Goal: Task Accomplishment & Management: Complete application form

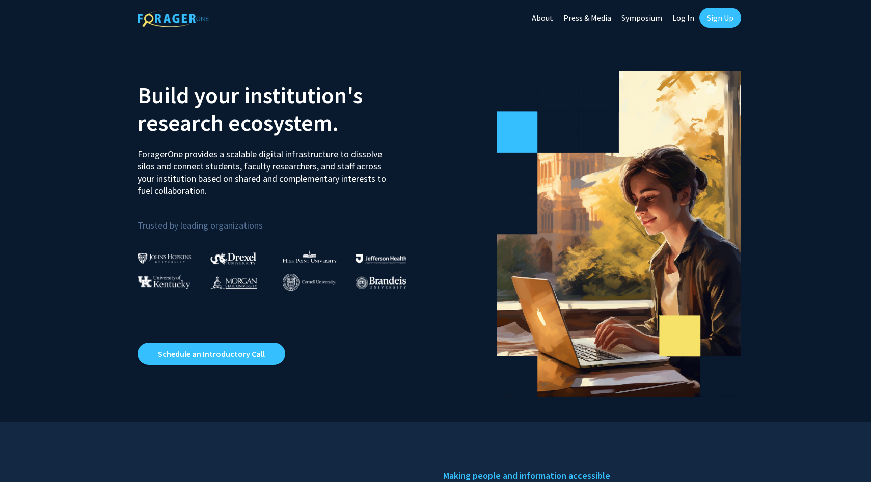
click at [690, 22] on link "Log In" at bounding box center [683, 18] width 32 height 36
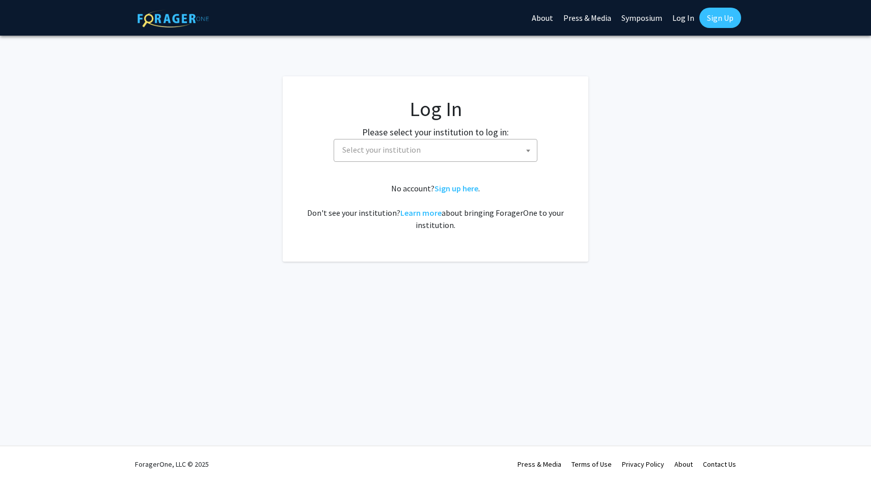
click at [442, 143] on span "Select your institution" at bounding box center [437, 150] width 199 height 21
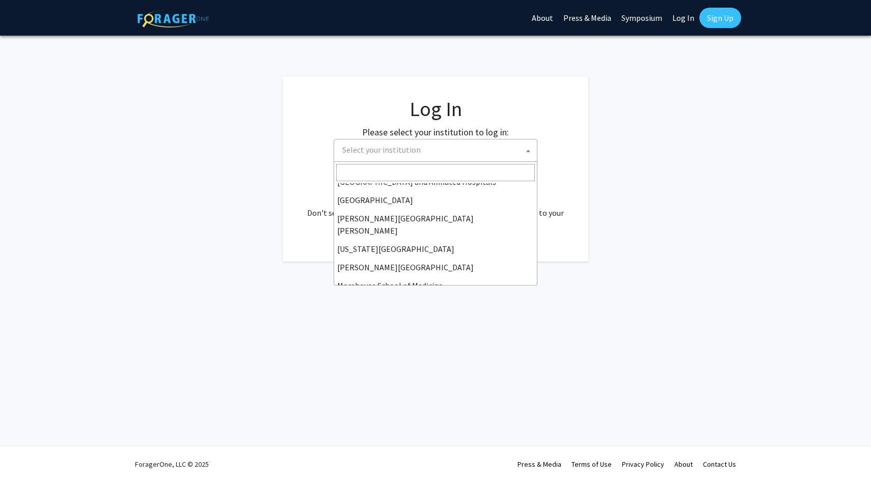
scroll to position [166, 0]
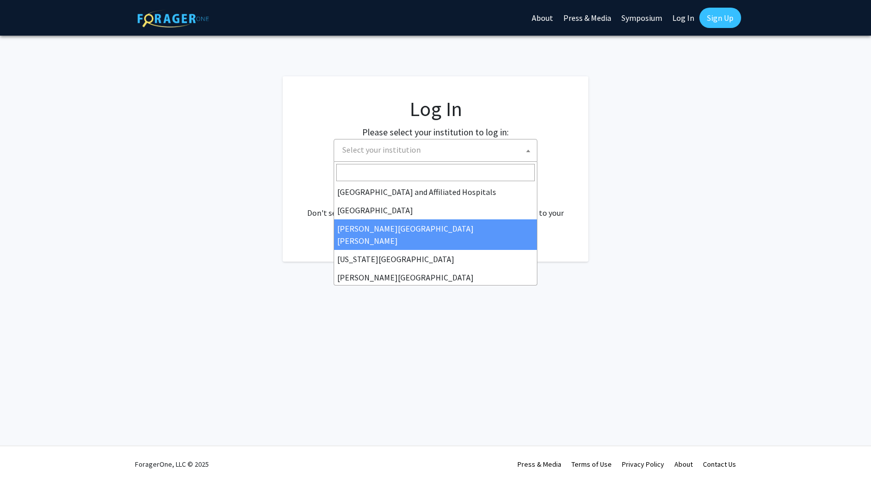
select select "1"
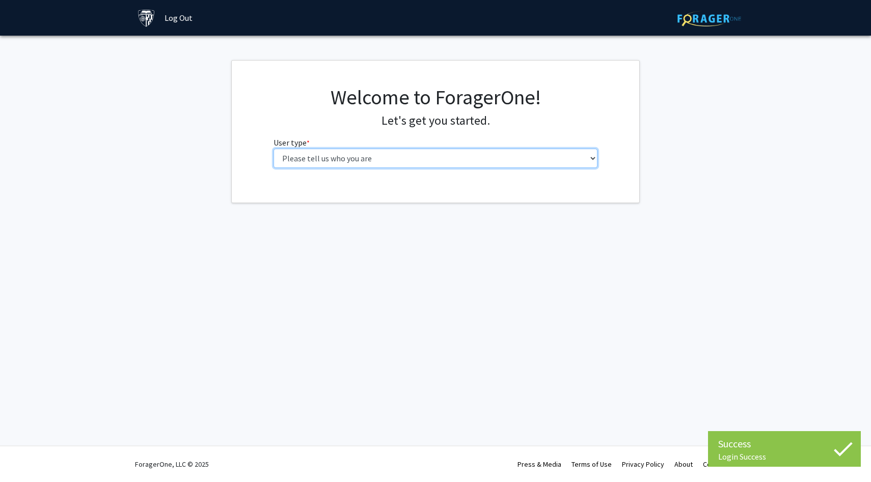
click at [512, 162] on select "Please tell us who you are Undergraduate Student Master's Student Doctoral Cand…" at bounding box center [436, 158] width 324 height 19
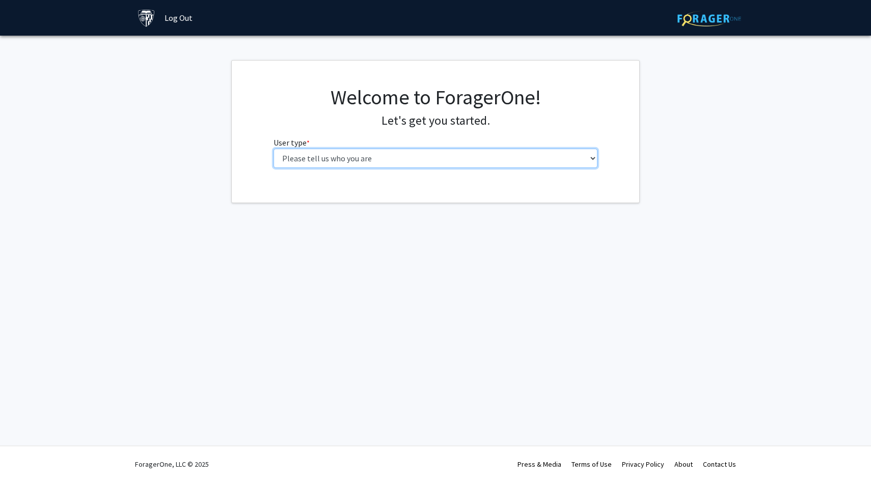
click at [402, 155] on select "Please tell us who you are Undergraduate Student Master's Student Doctoral Cand…" at bounding box center [436, 158] width 324 height 19
click at [466, 157] on select "Please tell us who you are Undergraduate Student Master's Student Doctoral Cand…" at bounding box center [436, 158] width 324 height 19
select select "4: postDoc"
click at [274, 149] on select "Please tell us who you are Undergraduate Student Master's Student Doctoral Cand…" at bounding box center [436, 158] width 324 height 19
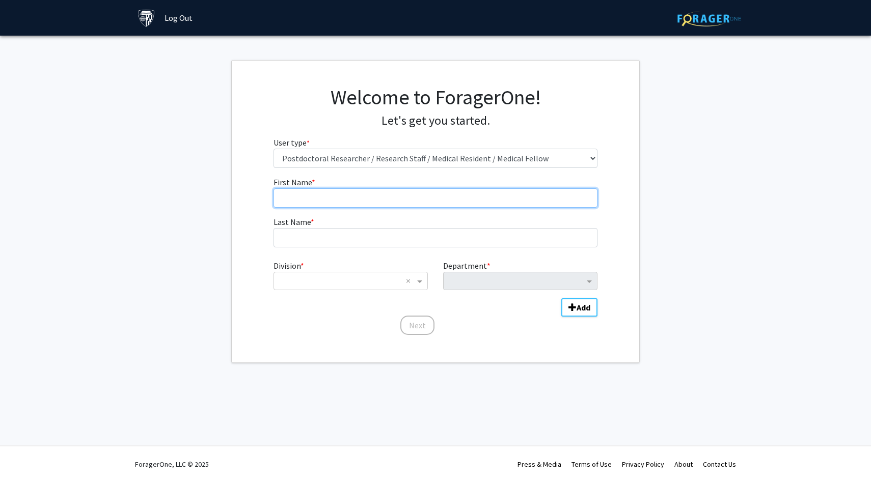
click at [428, 199] on input "First Name * required" at bounding box center [436, 197] width 324 height 19
type input "[PERSON_NAME]"
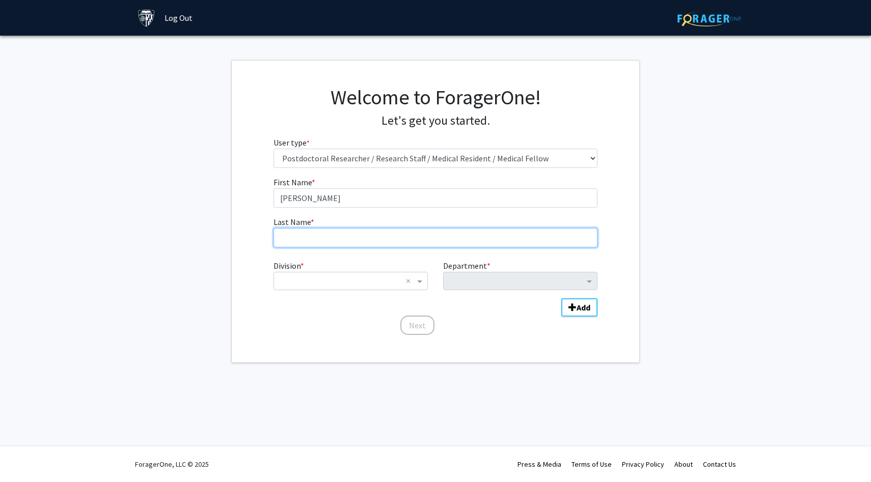
type input "[PERSON_NAME]"
click at [361, 276] on input "Division" at bounding box center [340, 281] width 123 height 12
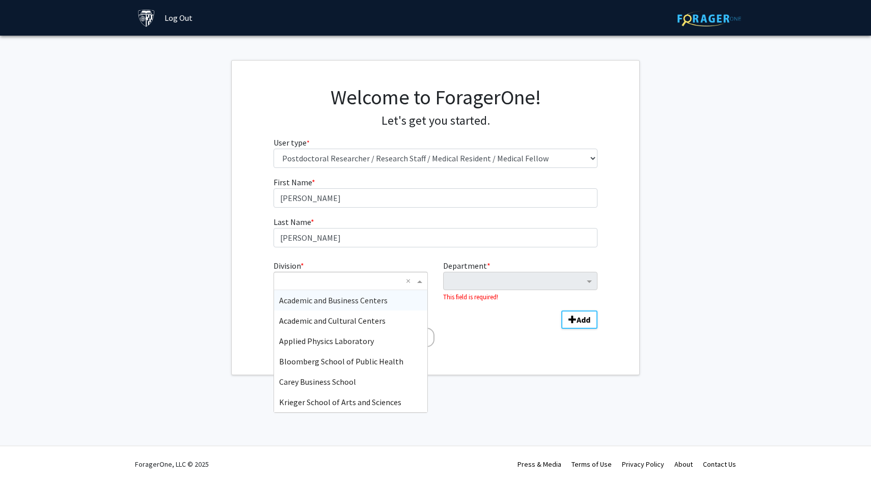
click at [357, 294] on div "Academic and Business Centers" at bounding box center [350, 300] width 153 height 20
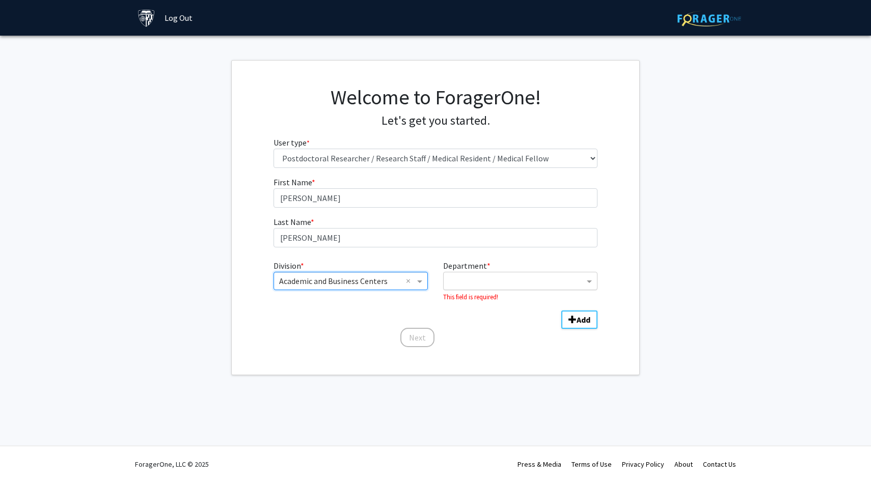
click at [471, 289] on div "Department" at bounding box center [515, 283] width 137 height 14
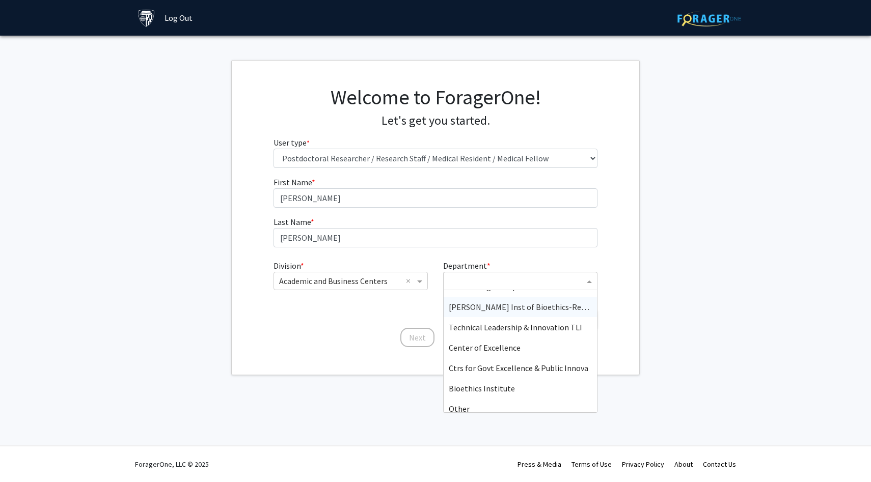
scroll to position [20, 0]
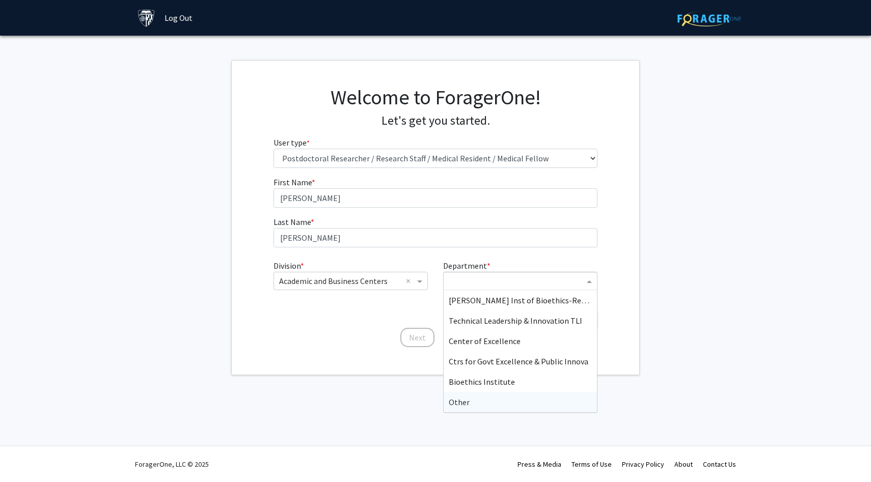
click at [474, 397] on div "Other" at bounding box center [520, 402] width 153 height 20
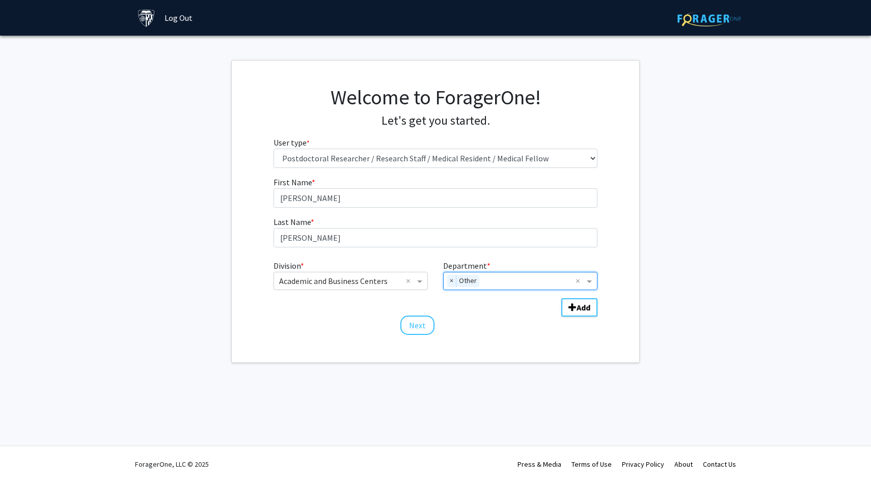
click at [417, 336] on div "Welcome to ForagerOne! Let's get you started. User type * required Please tell …" at bounding box center [436, 212] width 408 height 302
click at [416, 328] on button "Next" at bounding box center [417, 325] width 34 height 19
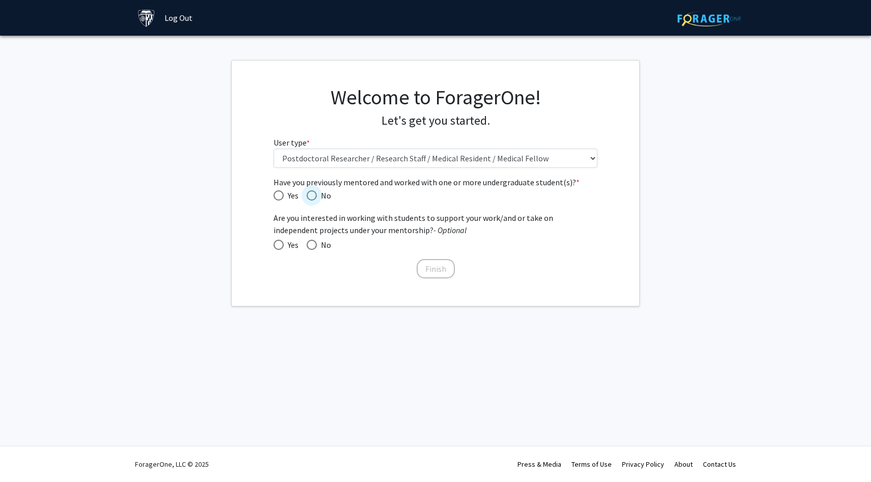
click at [316, 198] on span "Have you previously mentored and worked with one or more undergraduate student(…" at bounding box center [312, 196] width 10 height 10
click at [316, 198] on input "No" at bounding box center [312, 196] width 10 height 10
radio input "true"
click at [311, 242] on span at bounding box center [312, 245] width 10 height 10
click at [311, 242] on input "No" at bounding box center [312, 245] width 10 height 10
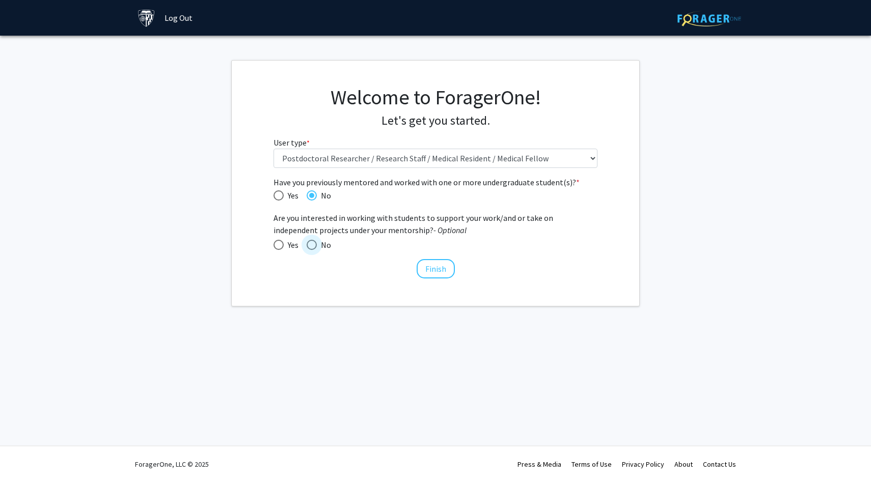
radio input "true"
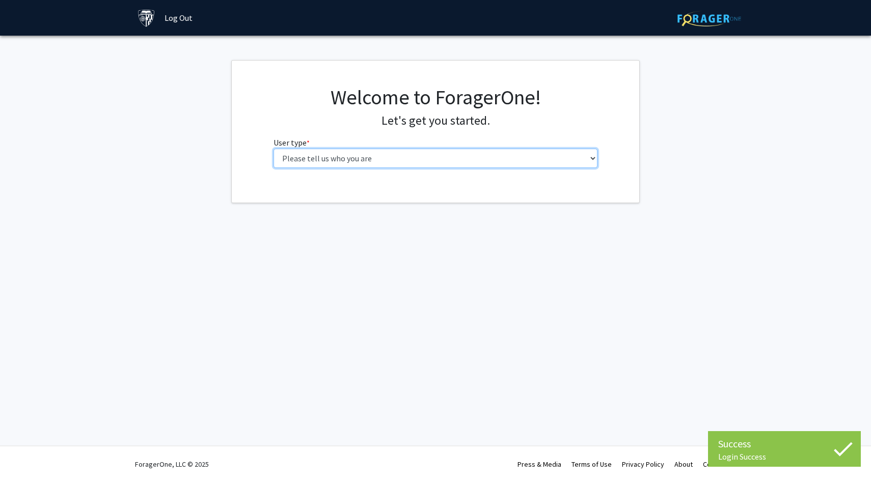
click at [310, 161] on select "Please tell us who you are Undergraduate Student Master's Student Doctoral Cand…" at bounding box center [436, 158] width 324 height 19
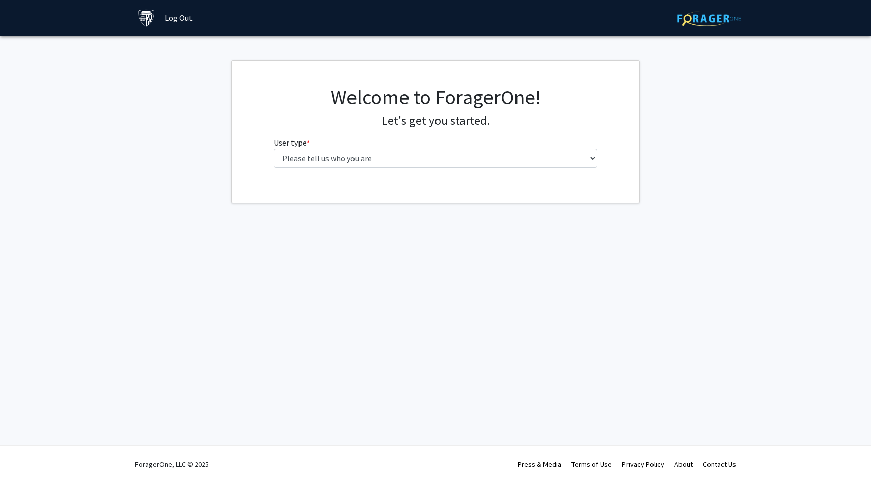
drag, startPoint x: 490, startPoint y: 140, endPoint x: 490, endPoint y: 149, distance: 9.2
click at [490, 145] on fg-select "User type * required Please tell us who you are Undergraduate Student Master's …" at bounding box center [436, 153] width 324 height 32
click at [489, 147] on fg-select "User type * required Please tell us who you are Undergraduate Student Master's …" at bounding box center [436, 153] width 324 height 32
click at [488, 154] on select "Please tell us who you are Undergraduate Student Master's Student Doctoral Cand…" at bounding box center [436, 158] width 324 height 19
select select "1: undergrad"
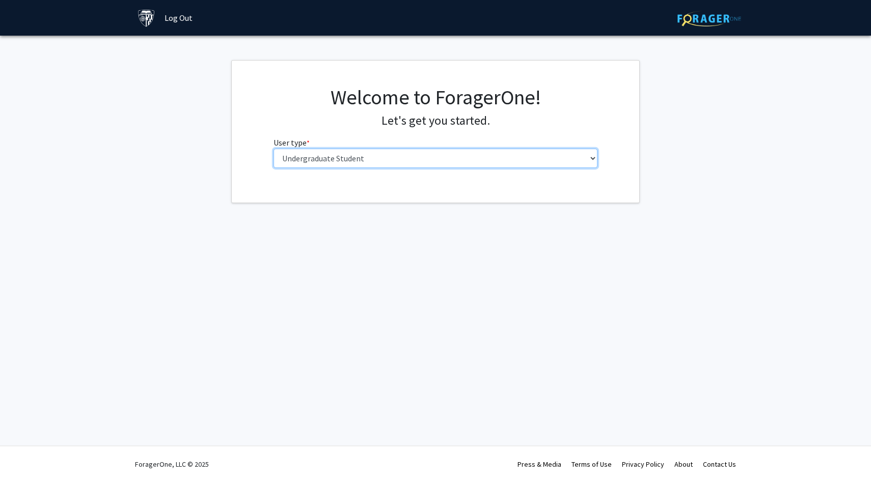
click at [274, 149] on select "Please tell us who you are Undergraduate Student Master's Student Doctoral Cand…" at bounding box center [436, 158] width 324 height 19
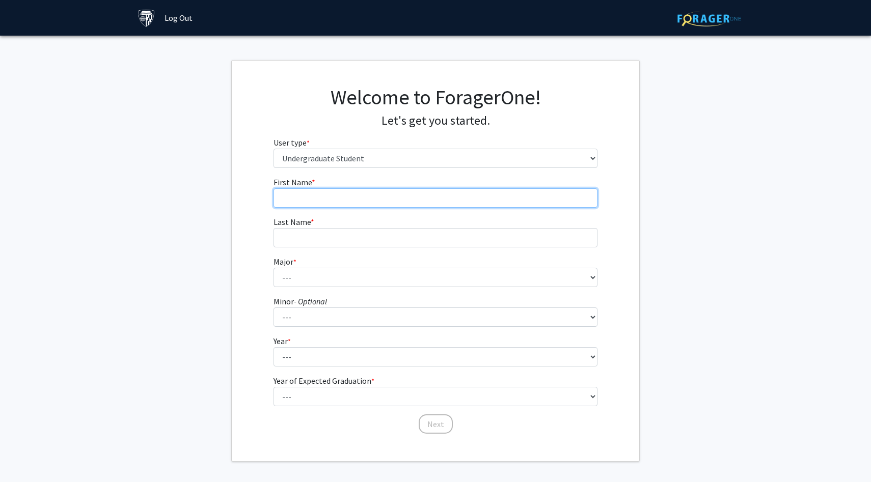
click at [431, 198] on input "First Name * required" at bounding box center [436, 197] width 324 height 19
type input "Rickie"
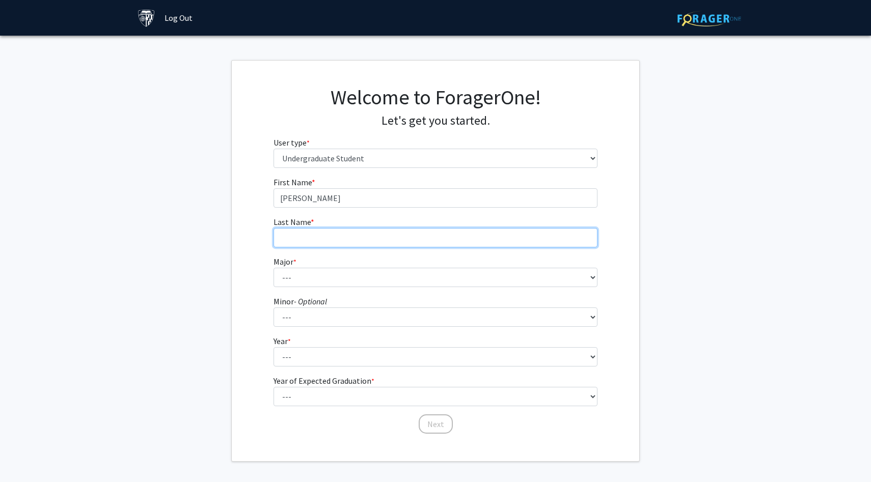
type input "Eatherly"
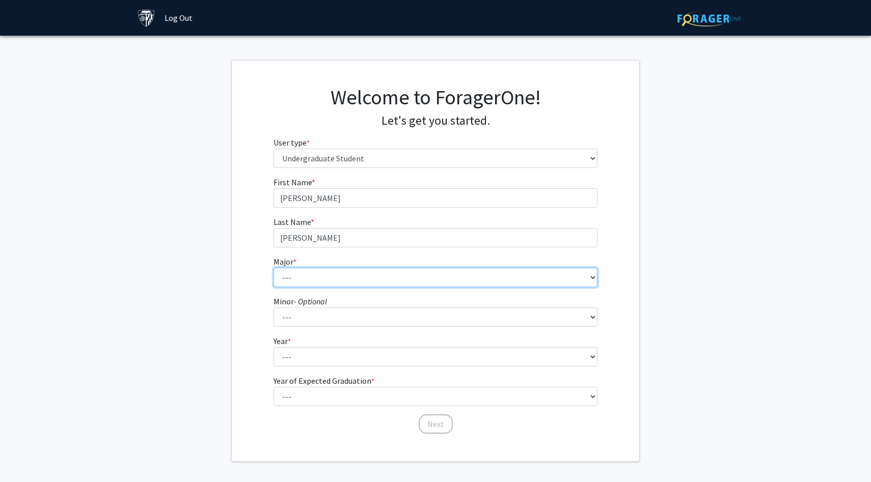
click at [372, 272] on select "--- Africana Studies Anthropology Applied Mathematics & Statistics Archaeology …" at bounding box center [436, 277] width 324 height 19
select select "2: 17"
click at [274, 268] on select "--- Africana Studies Anthropology Applied Mathematics & Statistics Archaeology …" at bounding box center [436, 277] width 324 height 19
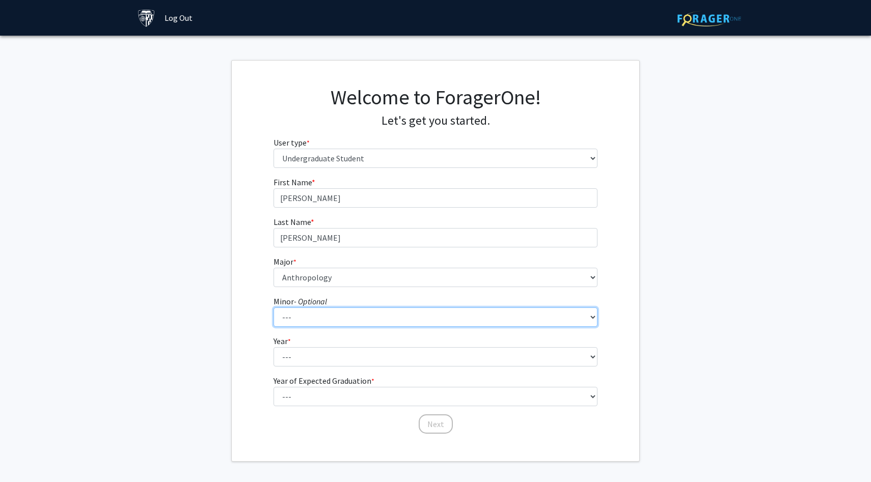
click at [355, 313] on select "--- Accounting and Financial Management Africana Studies Anthropology Applied M…" at bounding box center [436, 317] width 324 height 19
select select "1: 13"
click at [274, 308] on select "--- Accounting and Financial Management Africana Studies Anthropology Applied M…" at bounding box center [436, 317] width 324 height 19
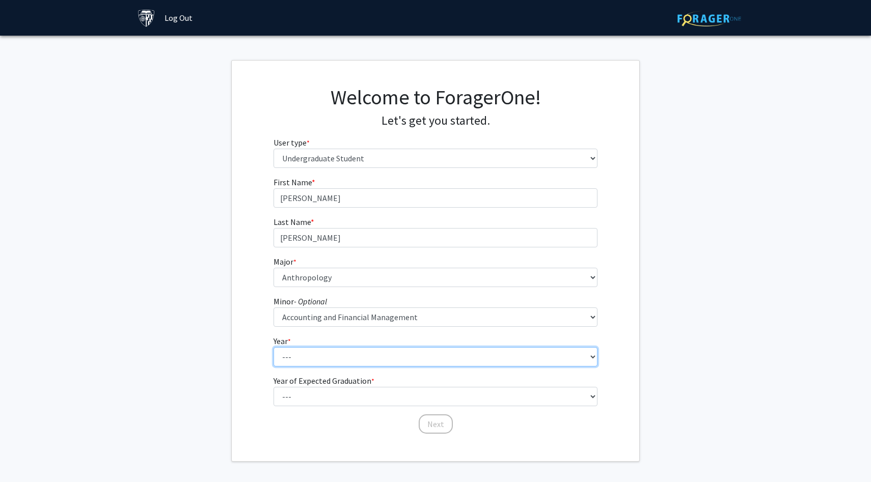
click at [336, 356] on select "--- First-year Sophomore Junior Senior Postbaccalaureate Certificate" at bounding box center [436, 356] width 324 height 19
click at [274, 347] on select "--- First-year Sophomore Junior Senior Postbaccalaureate Certificate" at bounding box center [436, 356] width 324 height 19
click at [329, 381] on label "Year of Expected Graduation * required" at bounding box center [324, 381] width 101 height 12
click at [329, 367] on select "--- First-year Sophomore Junior Senior Postbaccalaureate Certificate" at bounding box center [436, 356] width 324 height 19
click at [331, 352] on select "--- First-year Sophomore Junior Senior Postbaccalaureate Certificate" at bounding box center [436, 356] width 324 height 19
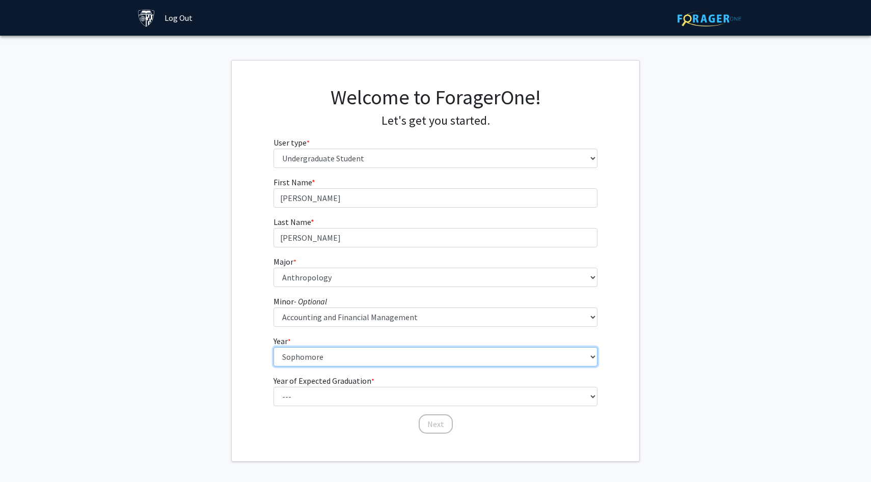
select select "5: postbaccalaureate_certificate"
click at [274, 347] on select "--- First-year Sophomore Junior Senior Postbaccalaureate Certificate" at bounding box center [436, 356] width 324 height 19
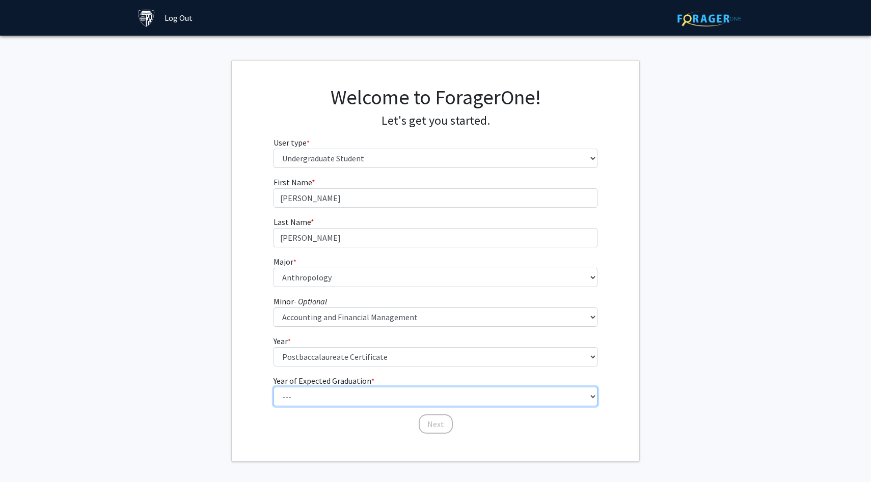
click at [326, 395] on select "--- 2025 2026 2027 2028 2029 2030 2031 2032 2033 2034" at bounding box center [436, 396] width 324 height 19
select select "1: 2025"
click at [274, 387] on select "--- 2025 2026 2027 2028 2029 2030 2031 2032 2033 2034" at bounding box center [436, 396] width 324 height 19
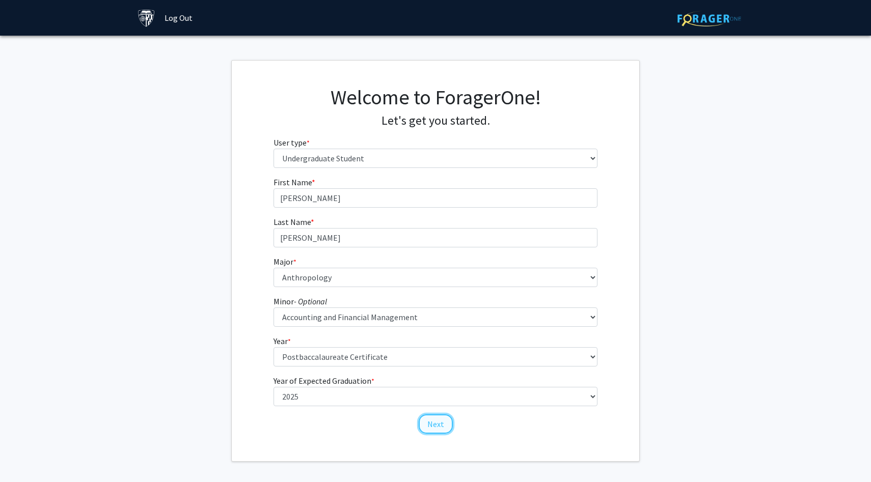
click at [432, 425] on button "Next" at bounding box center [436, 424] width 34 height 19
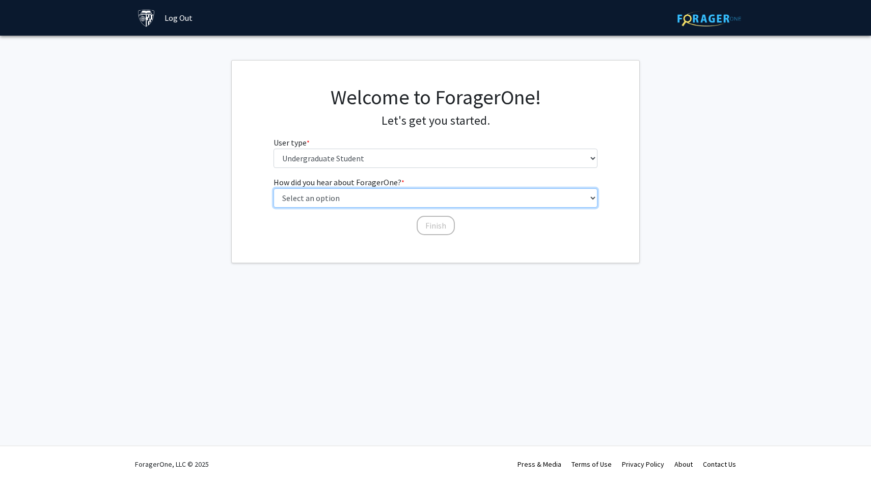
click at [403, 195] on select "Select an option Peer/student recommendation Faculty/staff recommendation Unive…" at bounding box center [436, 197] width 324 height 19
select select "2: faculty_recommendation"
click at [274, 188] on select "Select an option Peer/student recommendation Faculty/staff recommendation Unive…" at bounding box center [436, 197] width 324 height 19
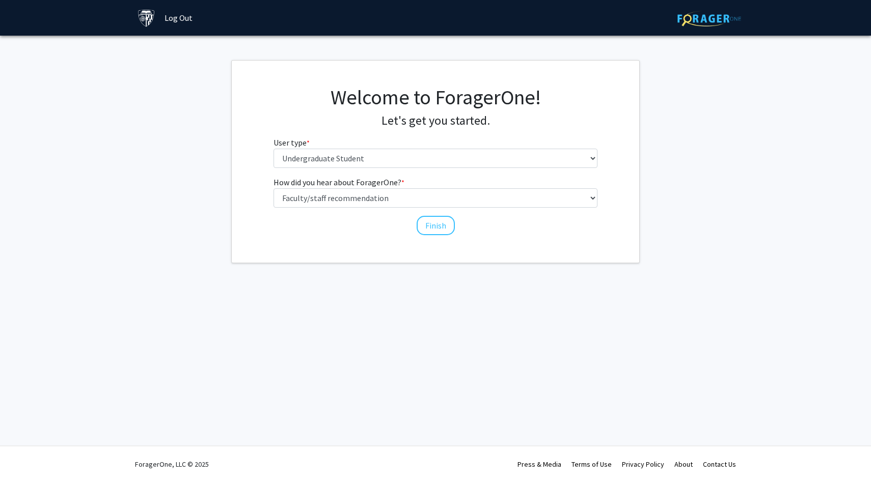
click at [429, 235] on div "How did you hear about ForagerOne? * required Select an option Peer/student rec…" at bounding box center [436, 206] width 340 height 60
click at [429, 231] on button "Finish" at bounding box center [436, 225] width 38 height 19
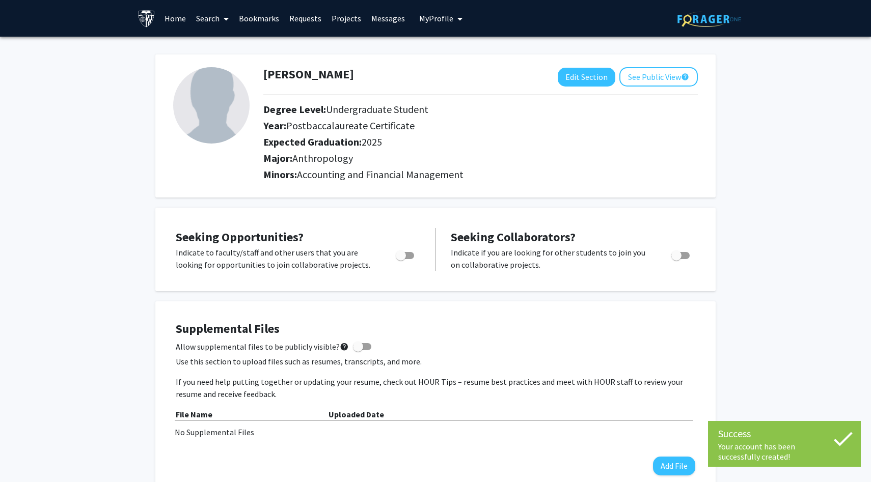
click at [212, 17] on link "Search" at bounding box center [212, 19] width 43 height 36
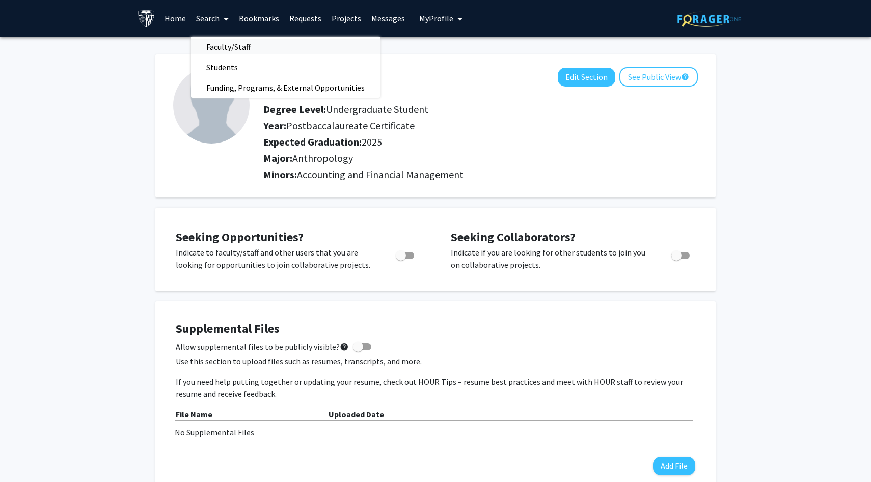
click at [218, 46] on span "Faculty/Staff" at bounding box center [228, 47] width 75 height 20
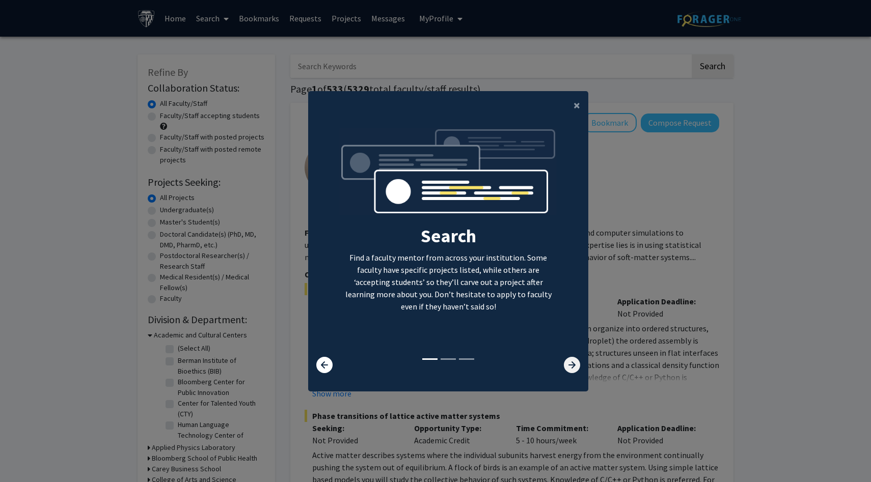
click at [567, 363] on icon at bounding box center [572, 365] width 16 height 16
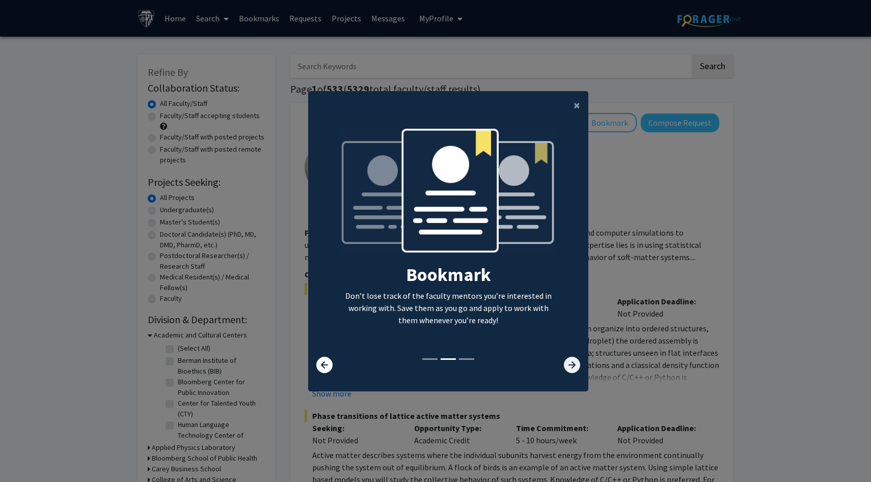
click at [567, 363] on icon at bounding box center [572, 365] width 16 height 16
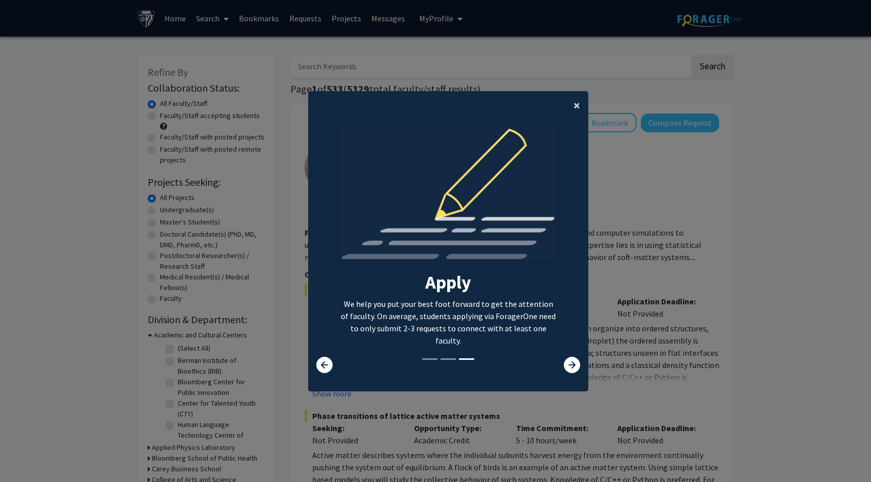
click at [575, 110] on span "×" at bounding box center [577, 105] width 7 height 16
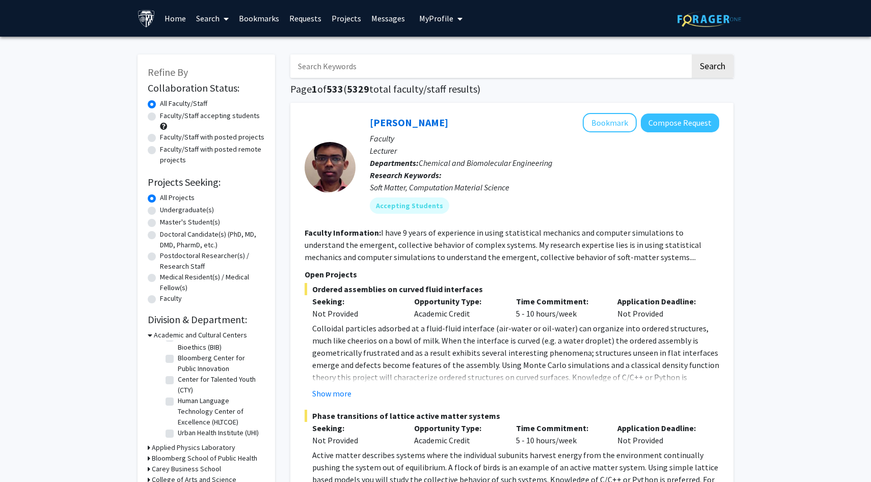
click at [214, 19] on link "Search" at bounding box center [212, 19] width 43 height 36
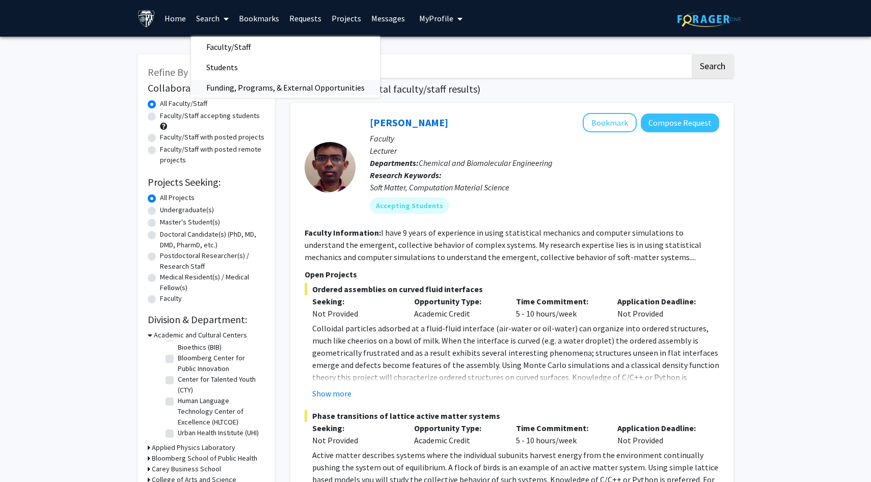
click at [221, 91] on span "Funding, Programs, & External Opportunities" at bounding box center [285, 87] width 189 height 20
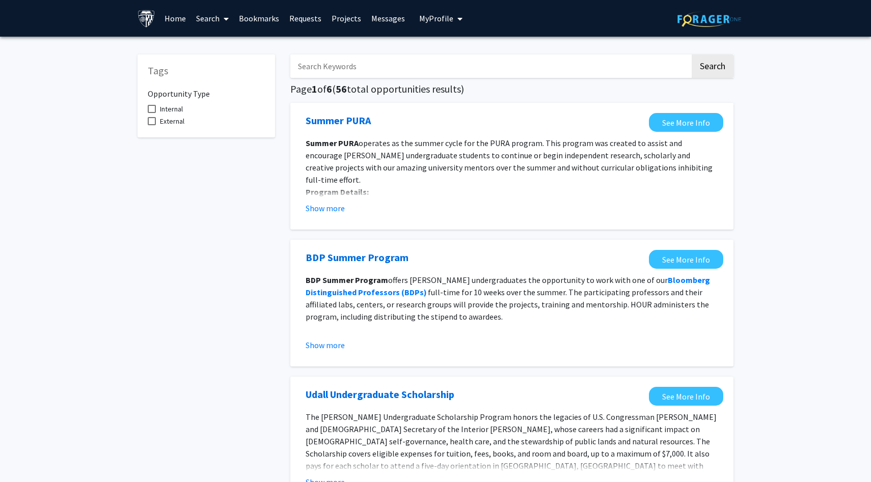
click at [346, 18] on link "Projects" at bounding box center [347, 19] width 40 height 36
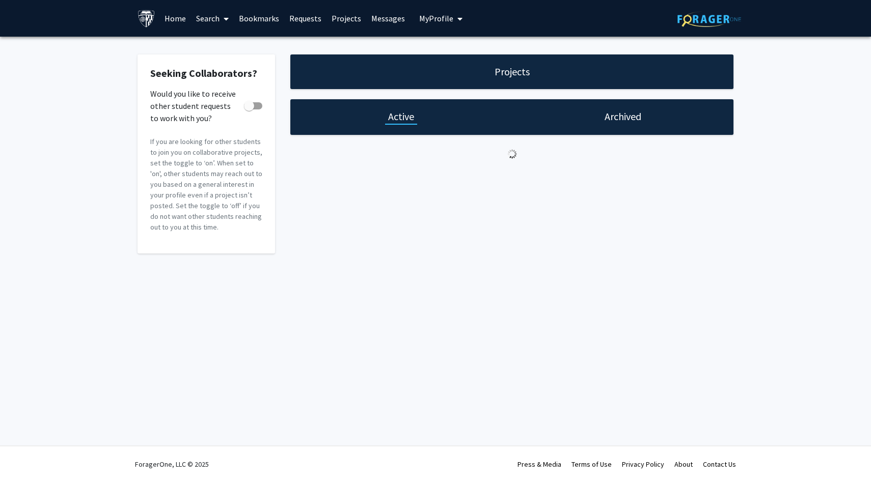
click at [341, 21] on link "Projects" at bounding box center [347, 19] width 40 height 36
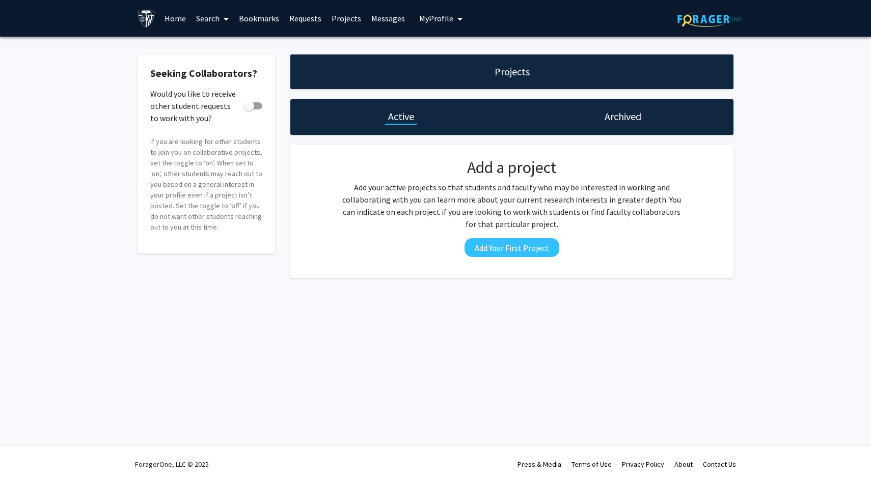
click at [174, 19] on link "Home" at bounding box center [175, 19] width 32 height 36
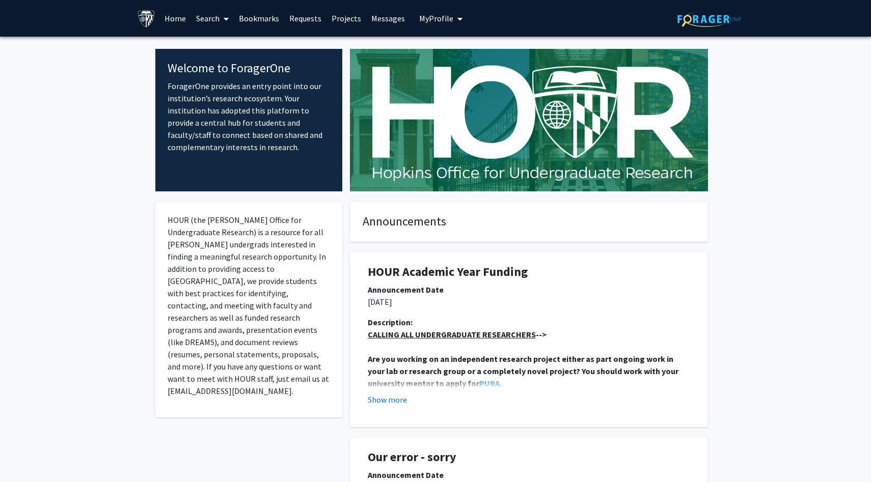
click at [213, 19] on link "Search" at bounding box center [212, 19] width 43 height 36
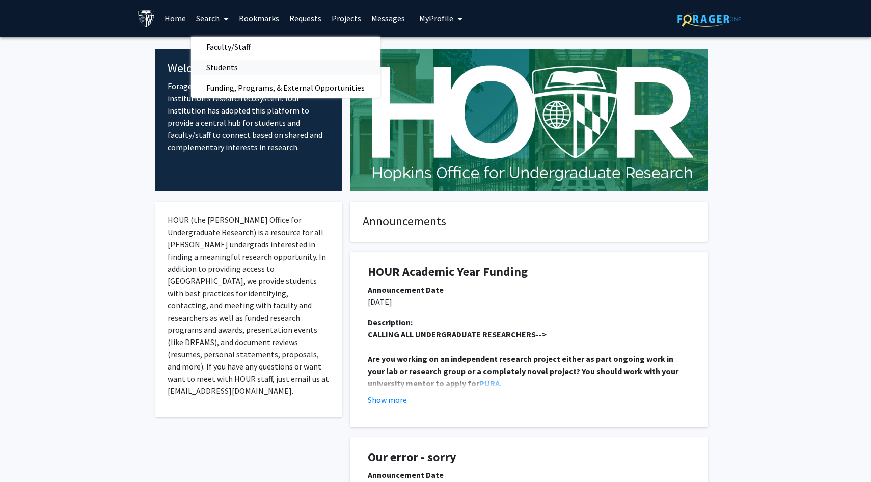
click at [208, 64] on span "Students" at bounding box center [222, 67] width 62 height 20
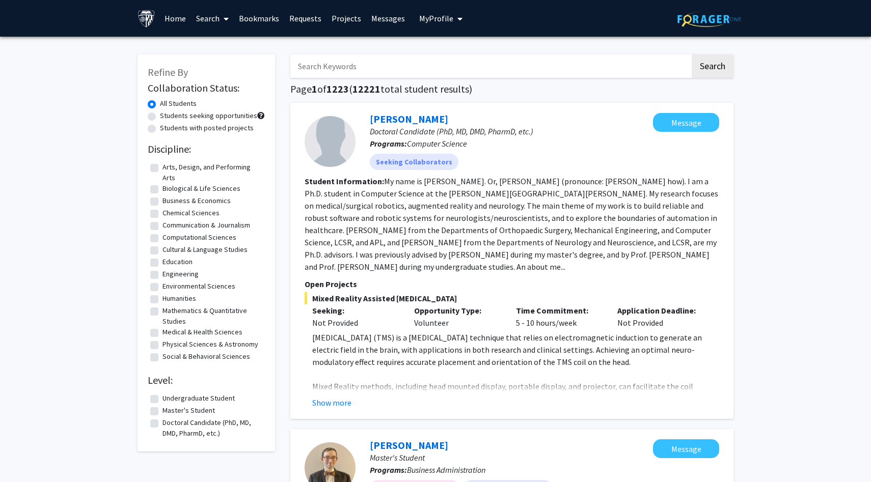
click at [219, 21] on link "Search" at bounding box center [212, 19] width 43 height 36
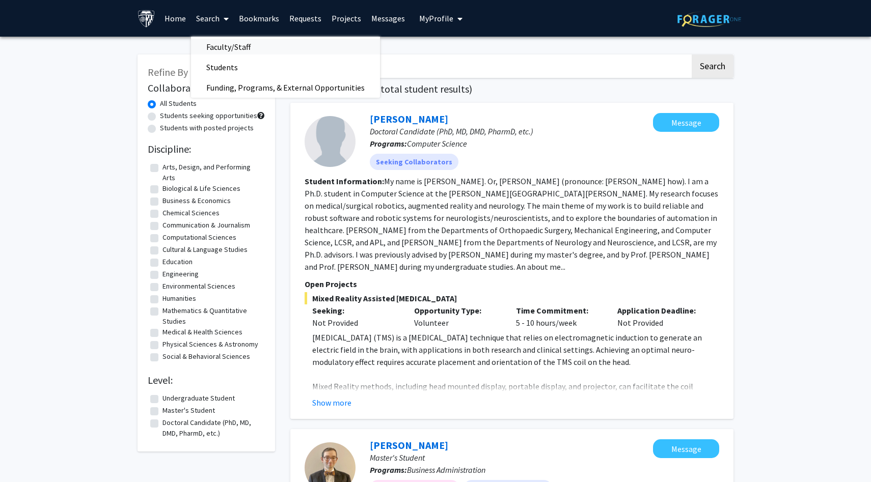
click at [221, 40] on span "Faculty/Staff" at bounding box center [228, 47] width 75 height 20
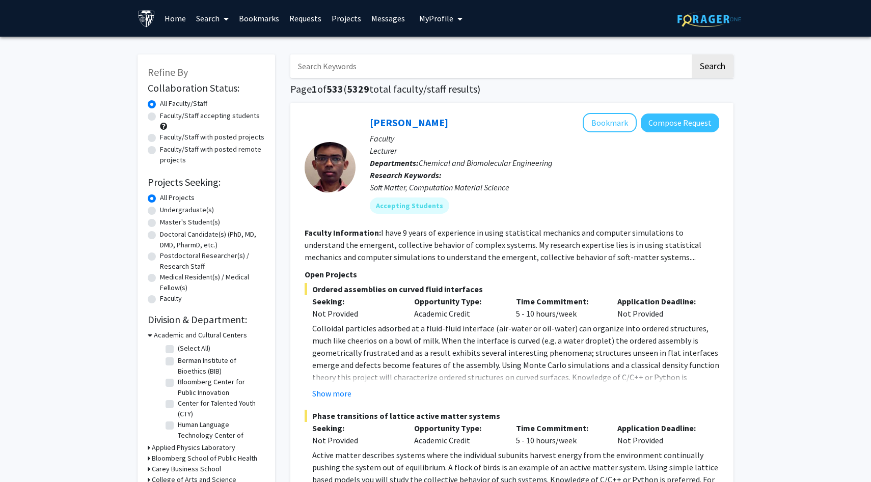
click at [216, 17] on link "Search" at bounding box center [212, 19] width 43 height 36
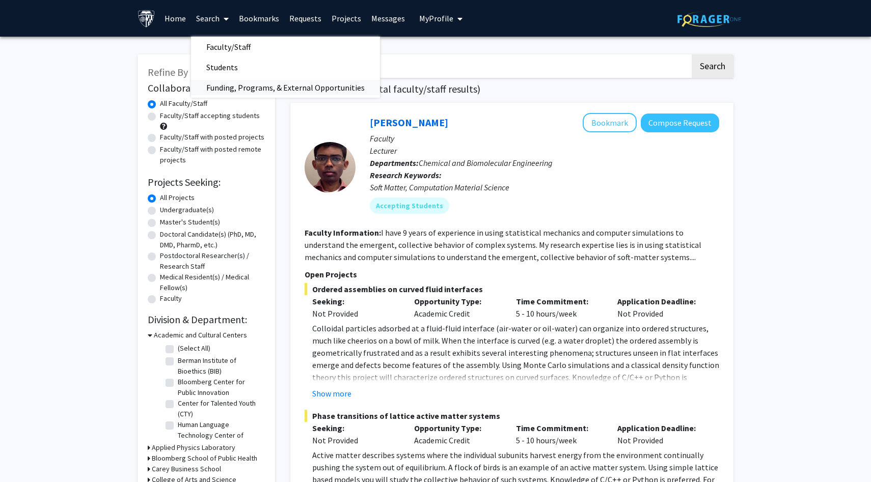
click at [216, 85] on span "Funding, Programs, & External Opportunities" at bounding box center [285, 87] width 189 height 20
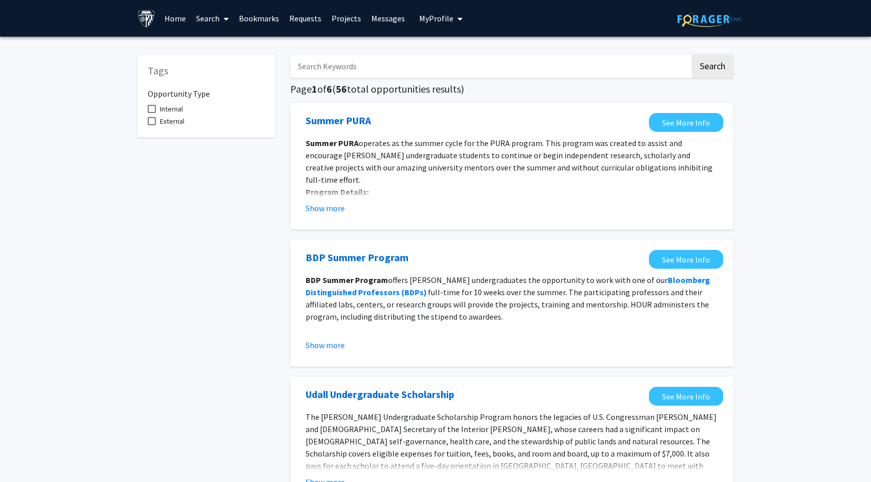
click at [215, 22] on link "Search" at bounding box center [212, 19] width 43 height 36
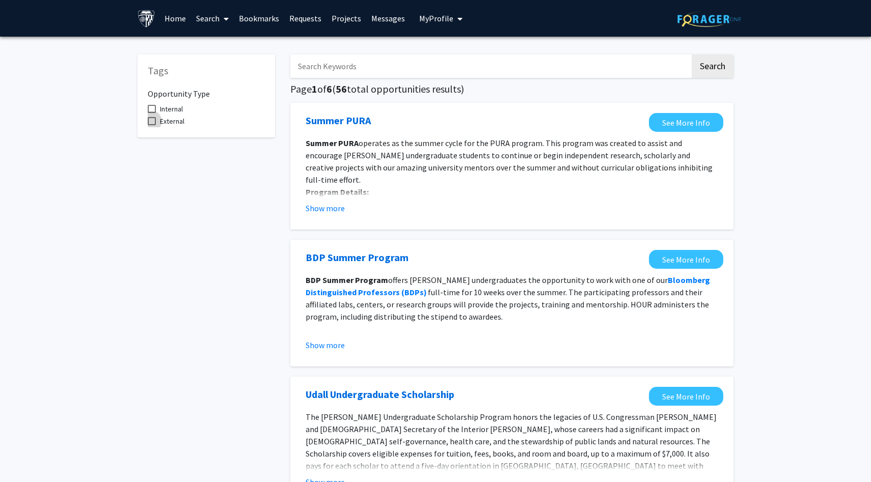
click at [170, 123] on span "External" at bounding box center [172, 121] width 24 height 12
click at [152, 125] on input "External" at bounding box center [151, 125] width 1 height 1
checkbox input "true"
